Goal: Register for event/course

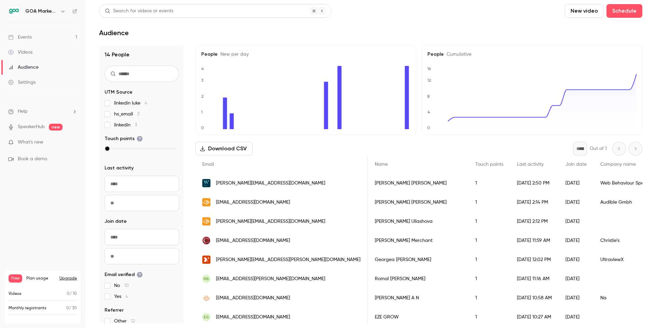
scroll to position [0, 258]
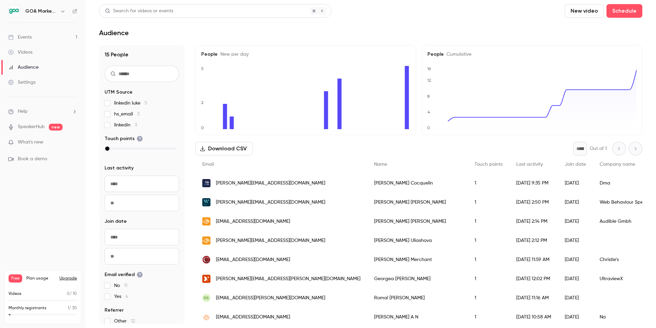
click at [23, 38] on div "Events" at bounding box center [20, 37] width 24 height 7
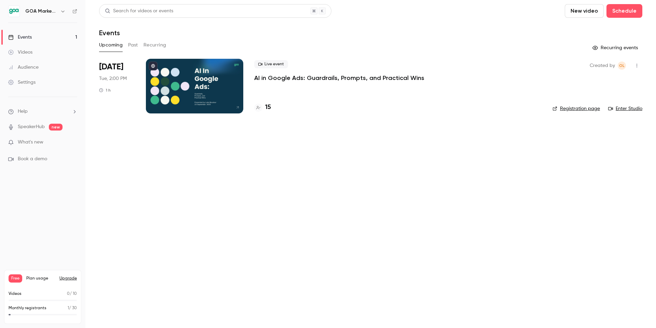
click at [306, 78] on p "AI in Google Ads: Guardrails, Prompts, and Practical Wins" at bounding box center [339, 78] width 170 height 8
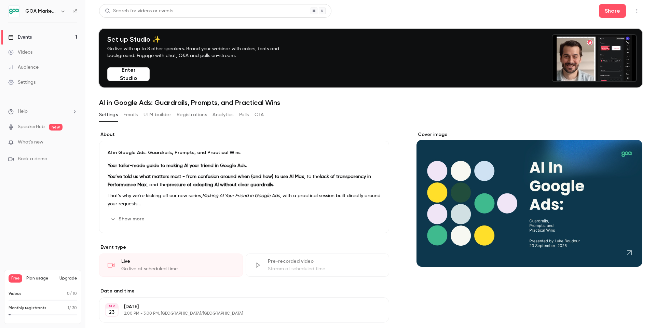
click at [127, 76] on button "Enter Studio" at bounding box center [128, 74] width 42 height 14
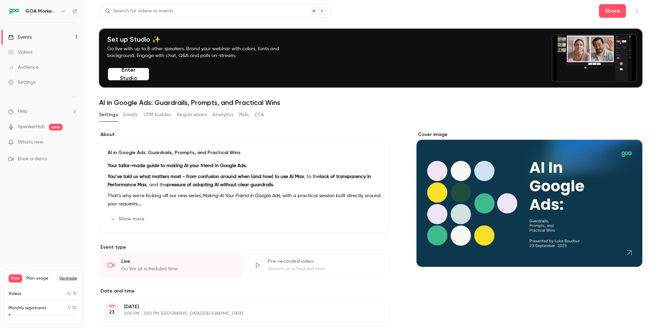
click at [115, 75] on button "Enter Studio" at bounding box center [128, 74] width 42 height 14
